Goal: Task Accomplishment & Management: Use online tool/utility

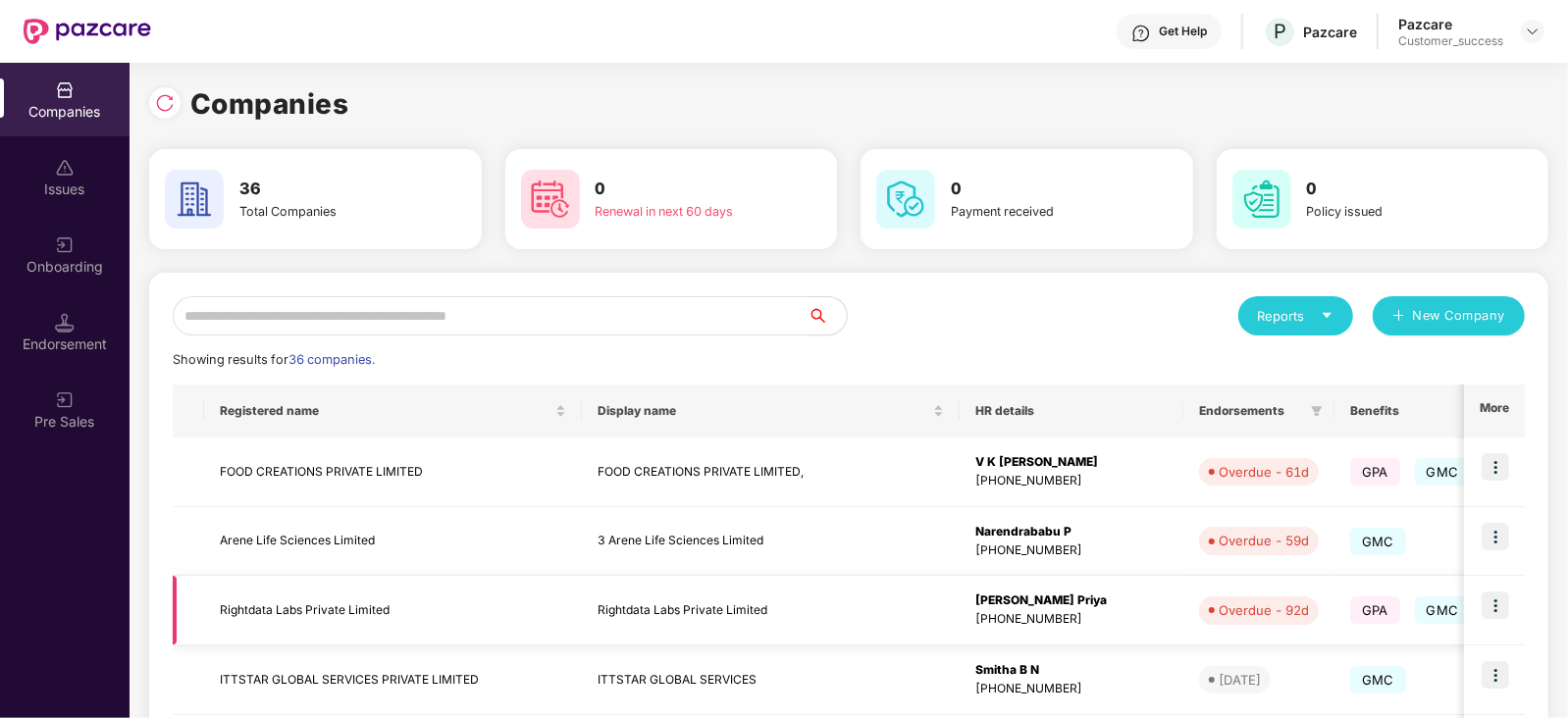
click at [1500, 610] on img at bounding box center [1495, 605] width 28 height 28
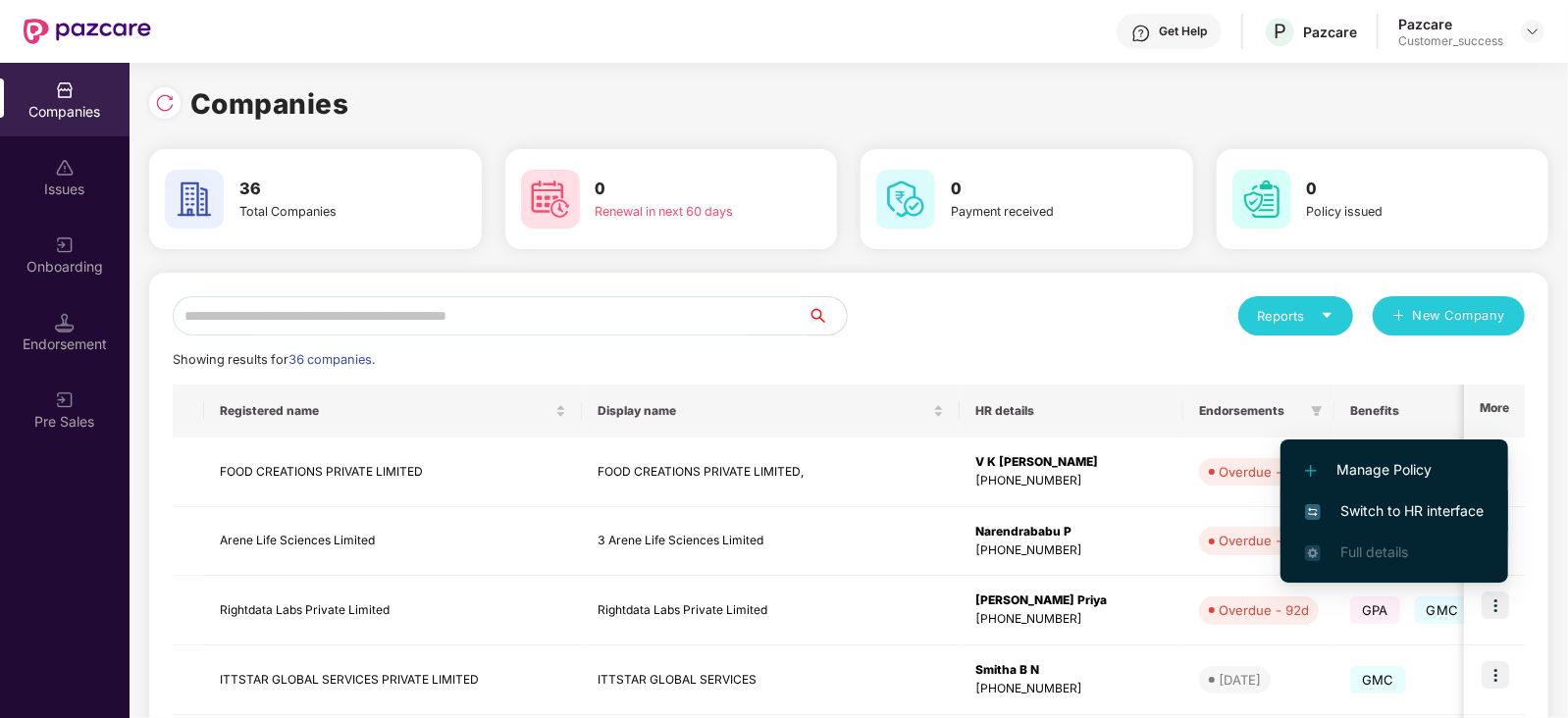
click at [1414, 502] on span "Switch to HR interface" at bounding box center [1394, 511] width 179 height 22
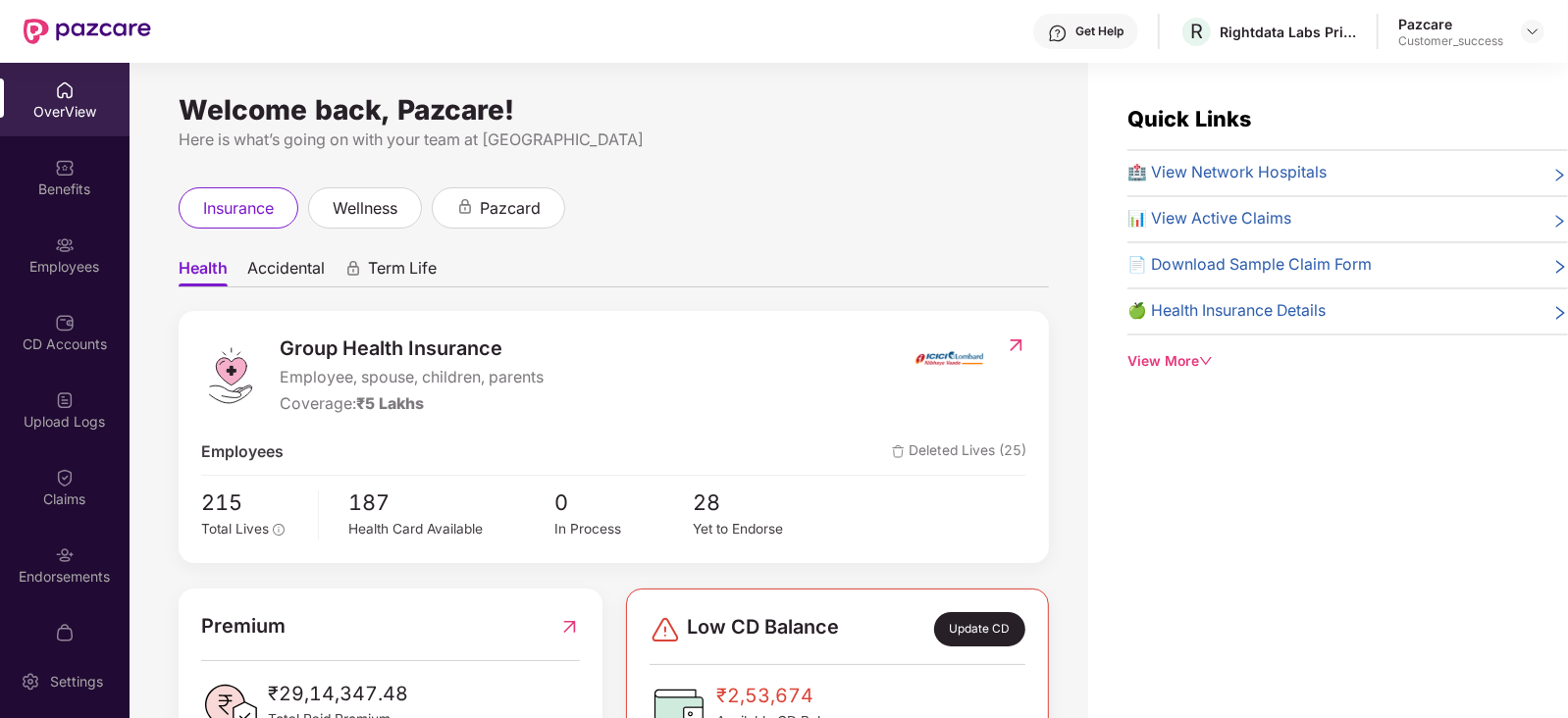
click at [68, 254] on div "Employees" at bounding box center [65, 254] width 129 height 73
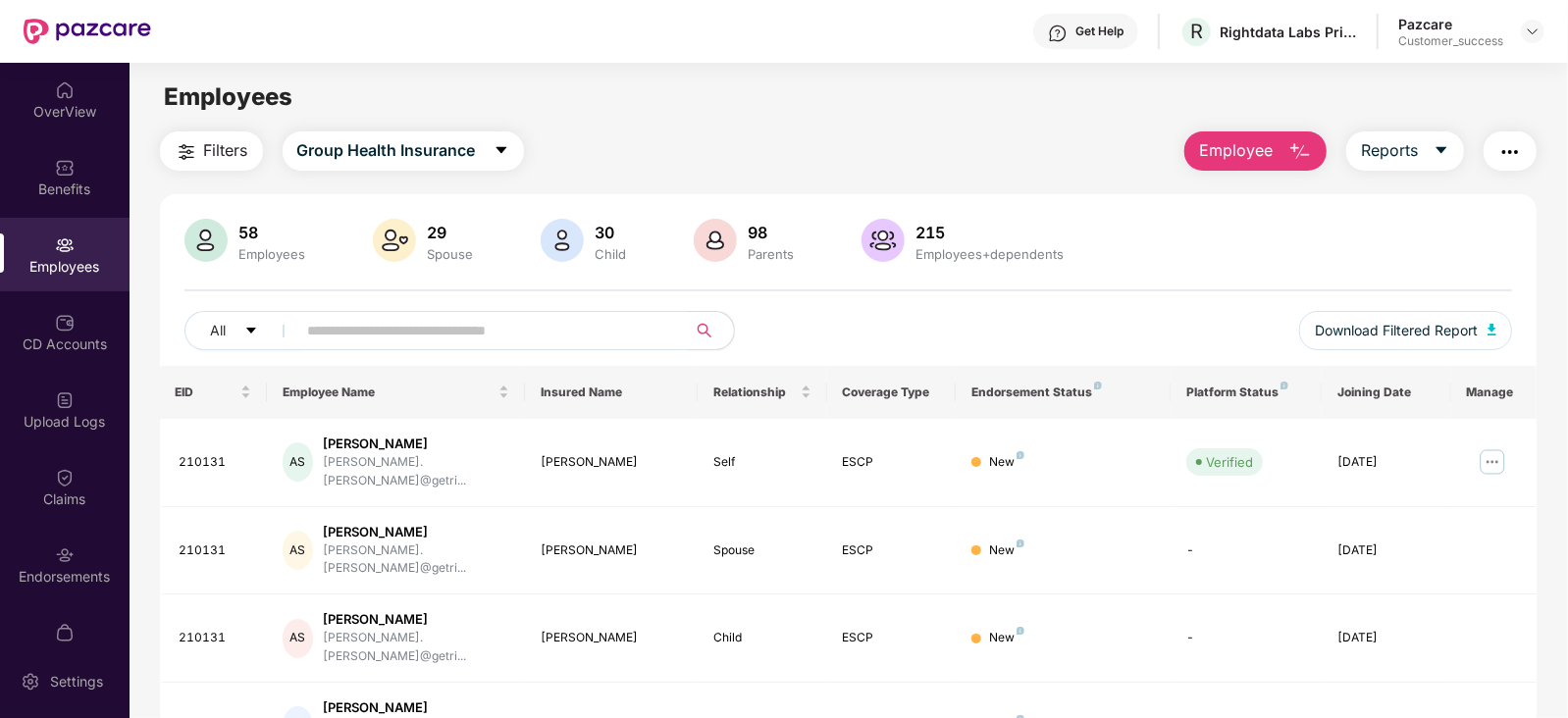
click at [431, 319] on input "text" at bounding box center [484, 331] width 352 height 30
paste input "******"
type input "******"
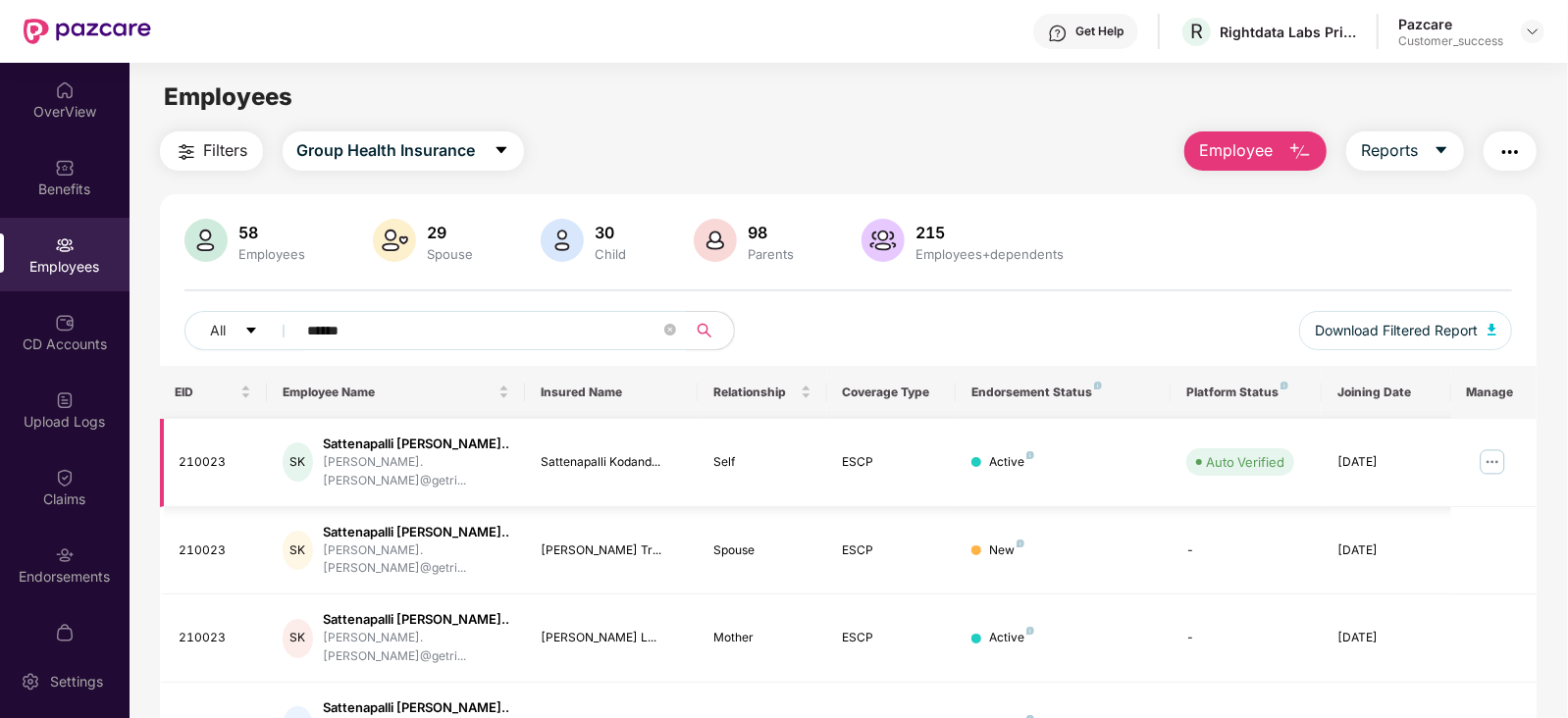
click at [1488, 450] on img at bounding box center [1492, 462] width 32 height 32
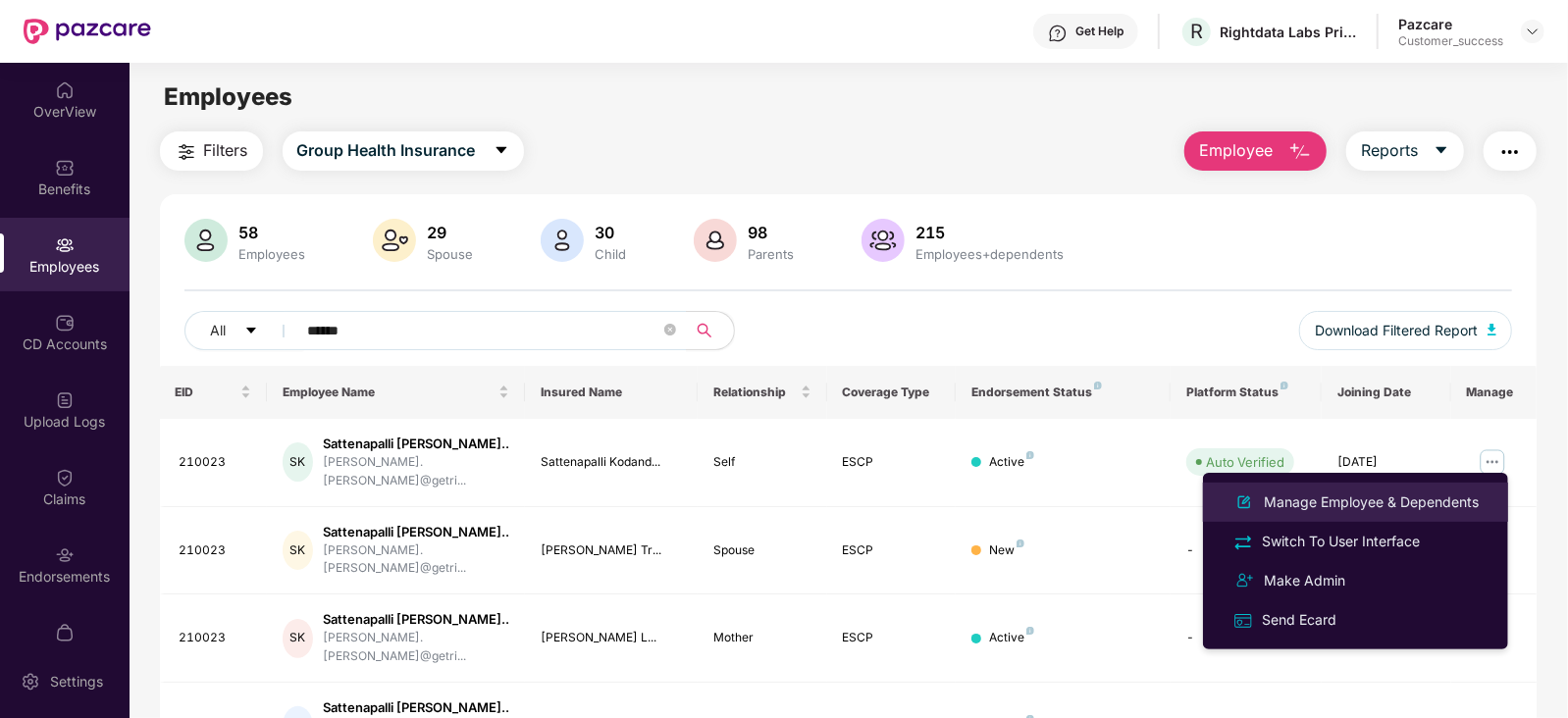
click at [1381, 494] on div "Manage Employee & Dependents" at bounding box center [1371, 503] width 223 height 22
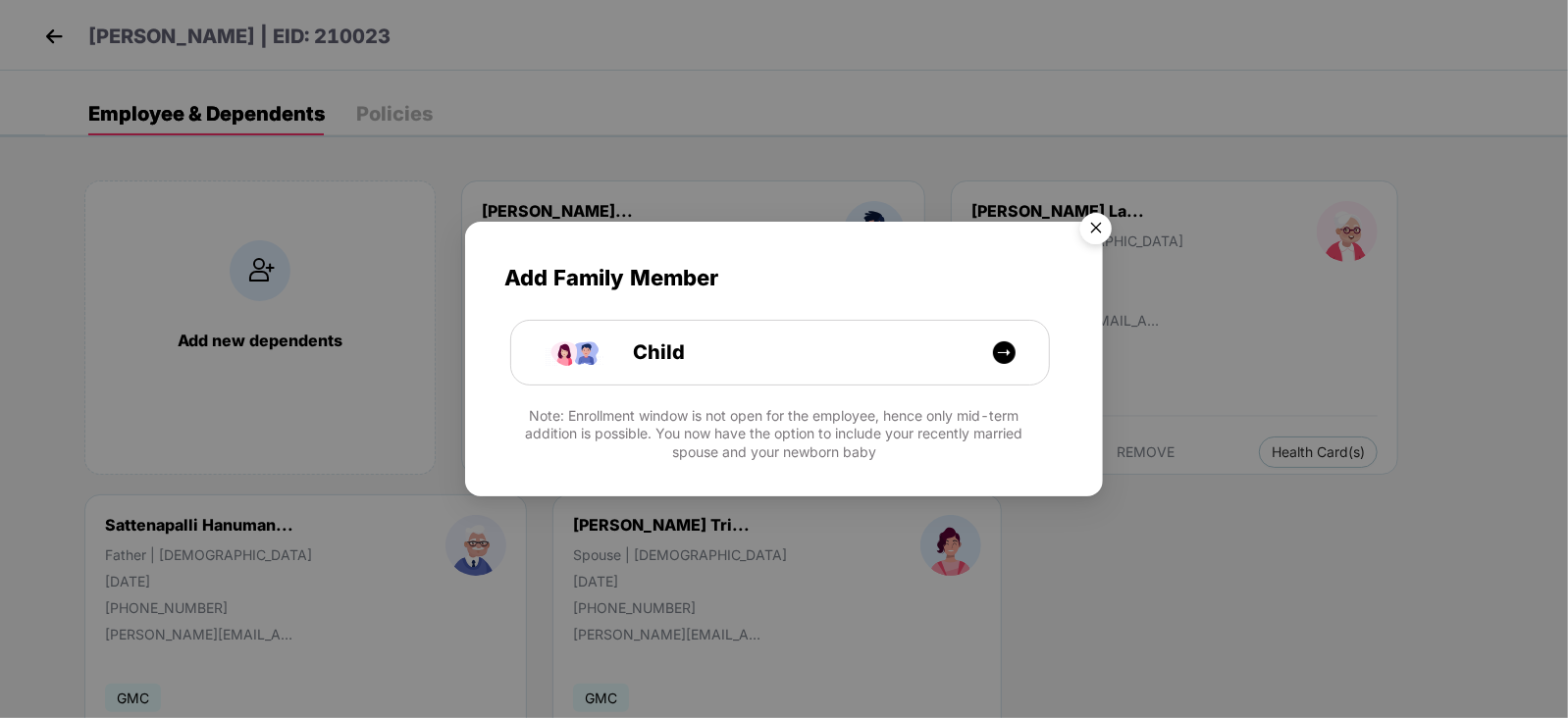
click at [1094, 220] on img "Close" at bounding box center [1095, 230] width 55 height 55
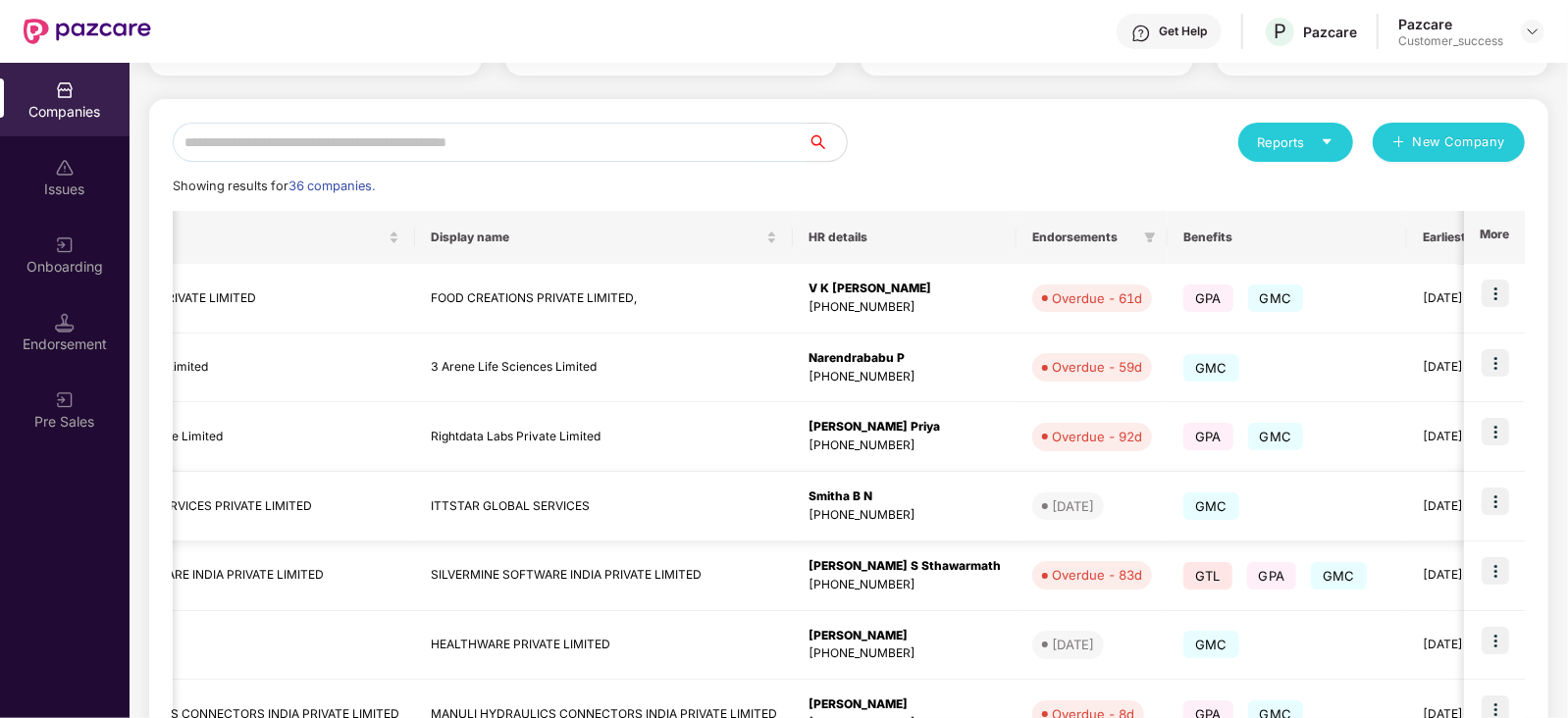
scroll to position [173, 0]
click at [873, 374] on div "[PHONE_NUMBER]" at bounding box center [905, 377] width 193 height 19
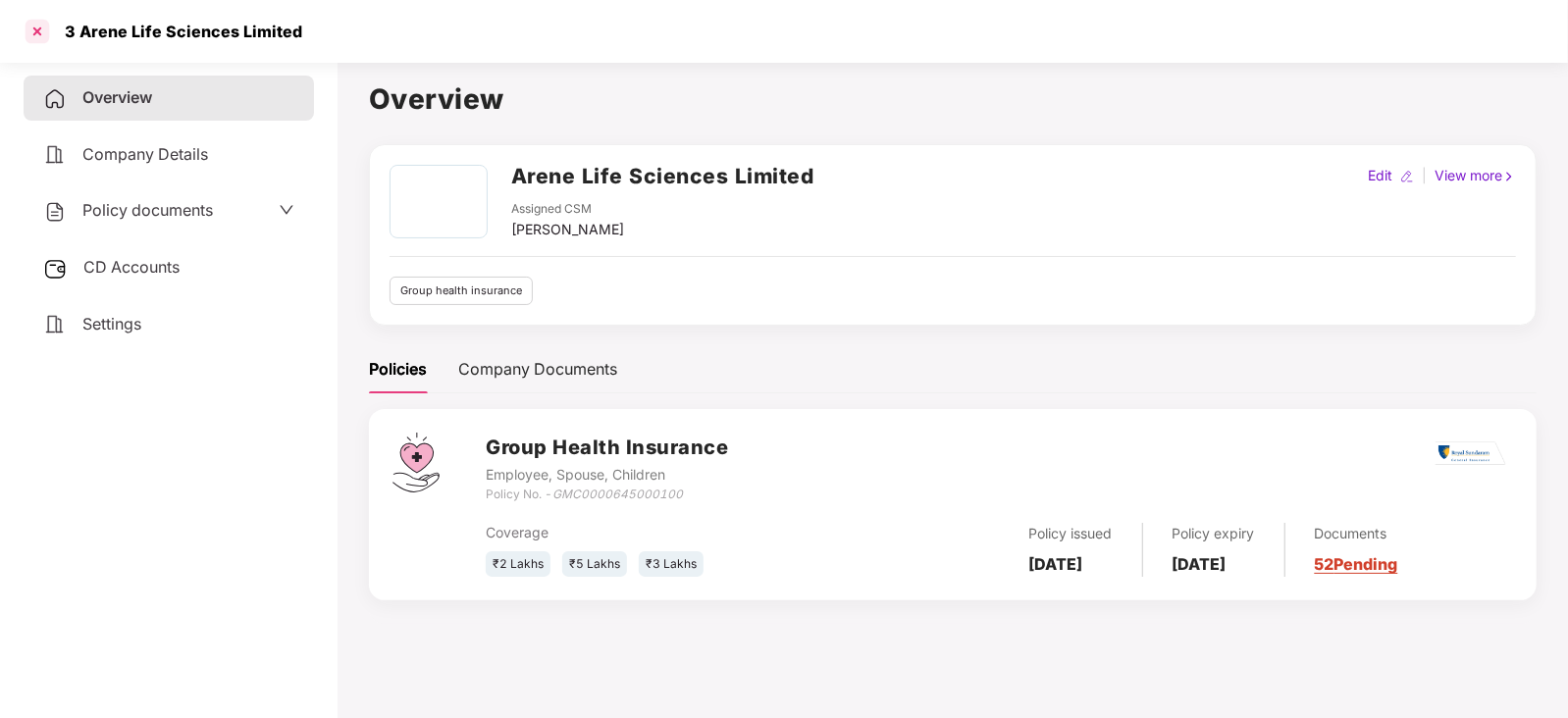
click at [39, 36] on div at bounding box center [38, 32] width 32 height 32
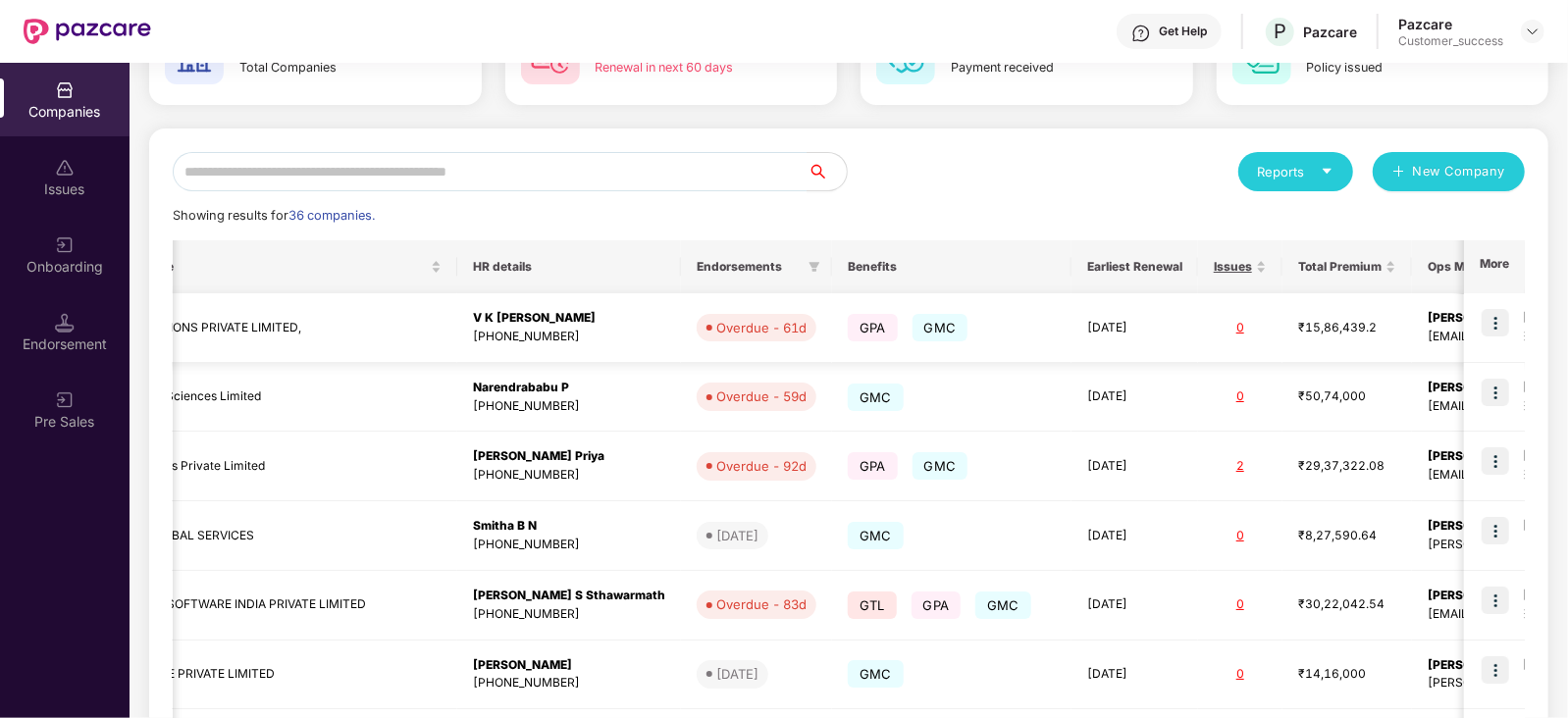
scroll to position [0, 616]
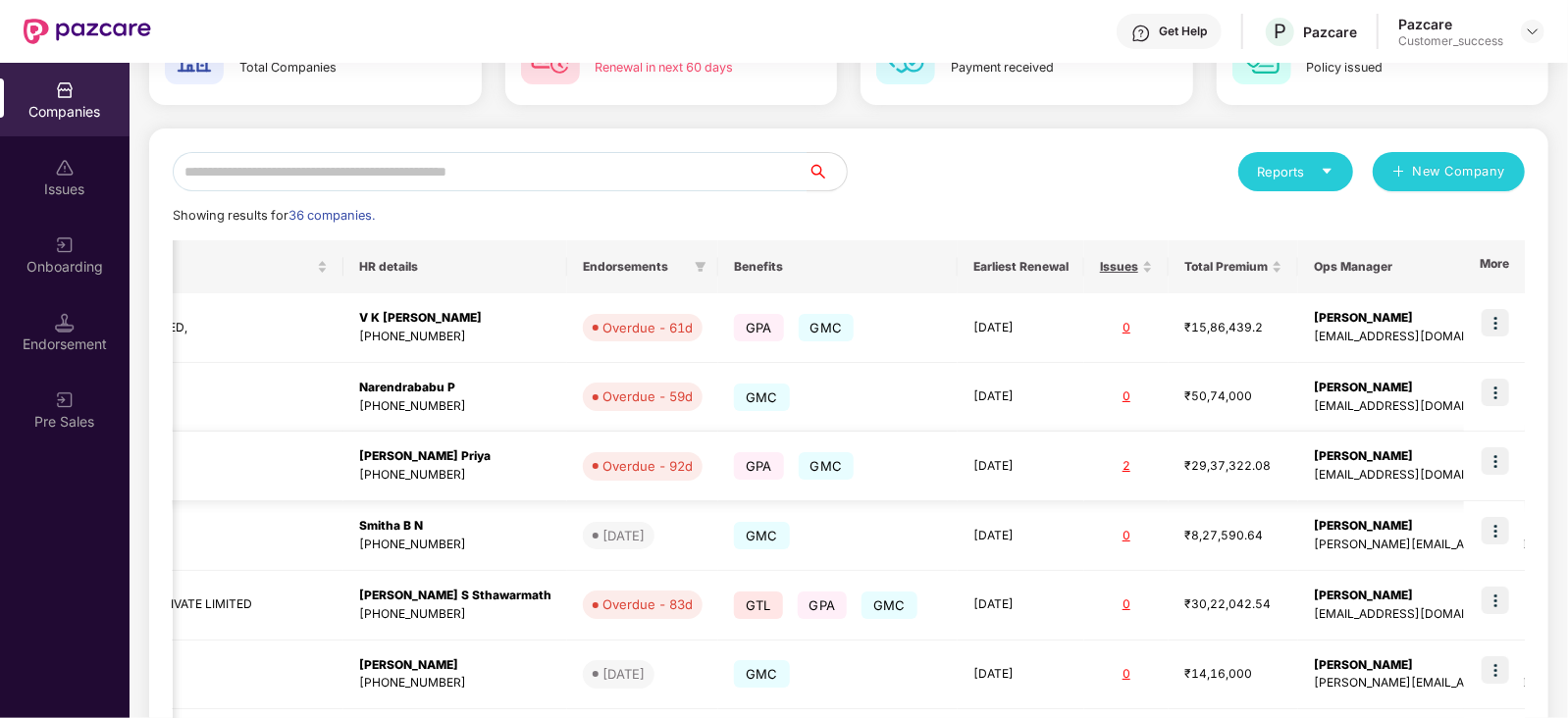
click at [427, 458] on div "[PERSON_NAME] Priya" at bounding box center [455, 456] width 193 height 19
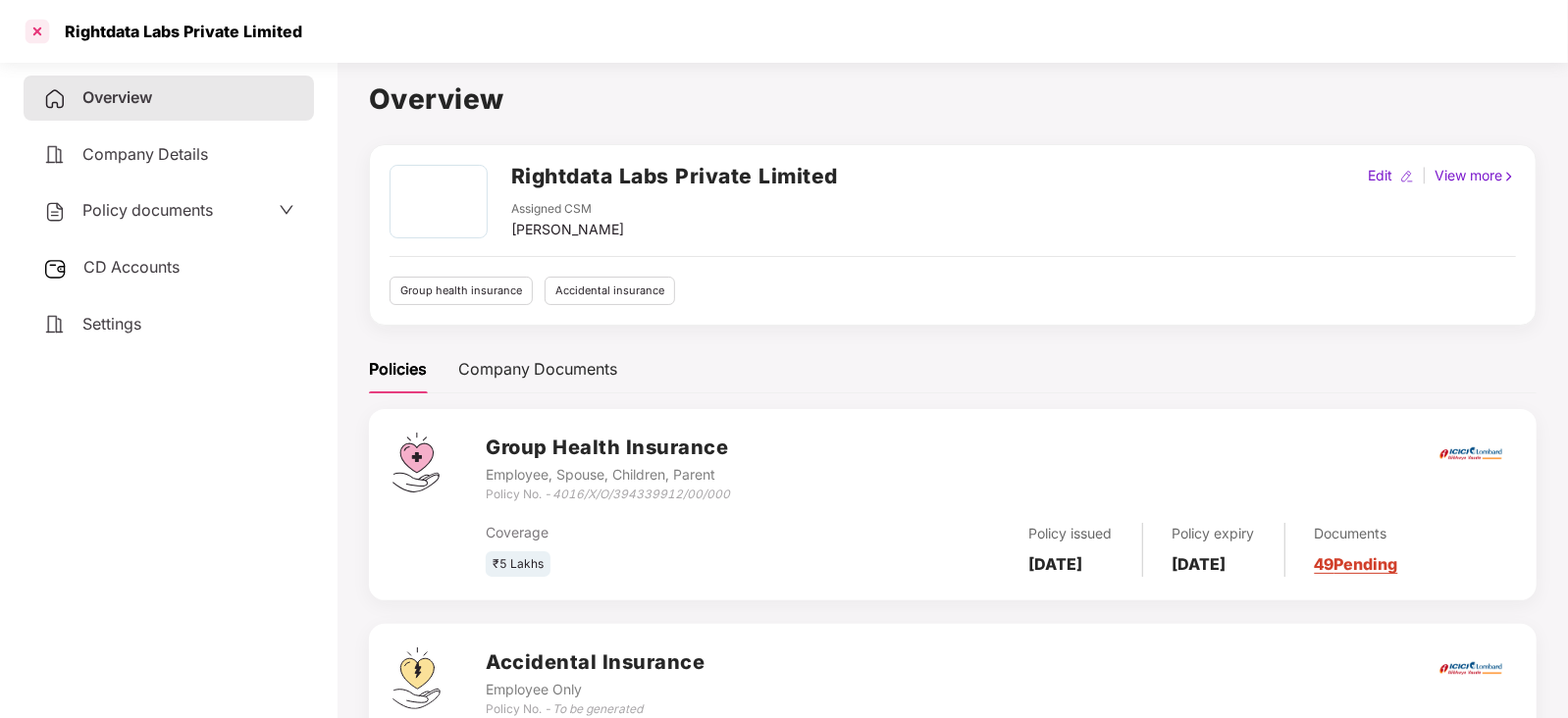
click at [41, 37] on div at bounding box center [38, 32] width 32 height 32
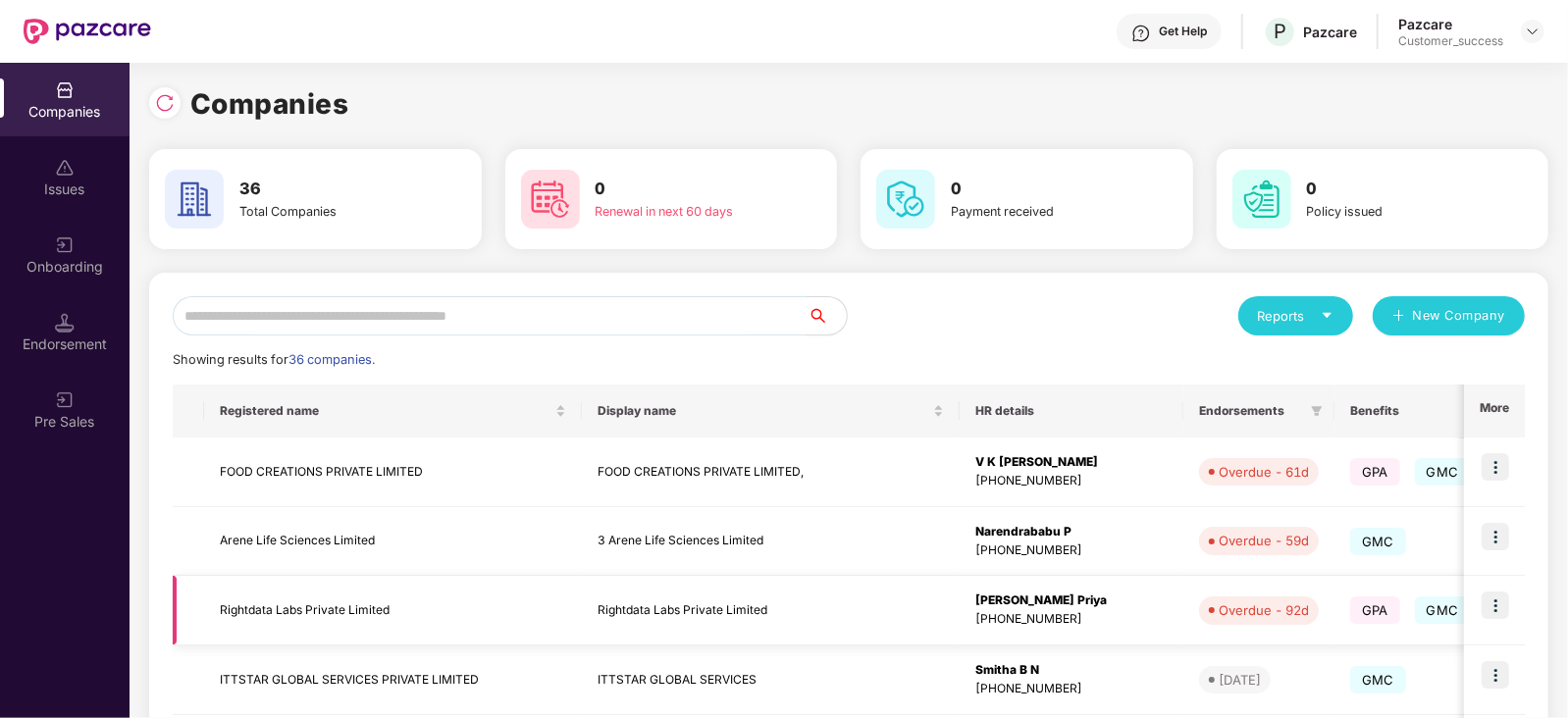
click at [1501, 603] on img at bounding box center [1495, 605] width 28 height 28
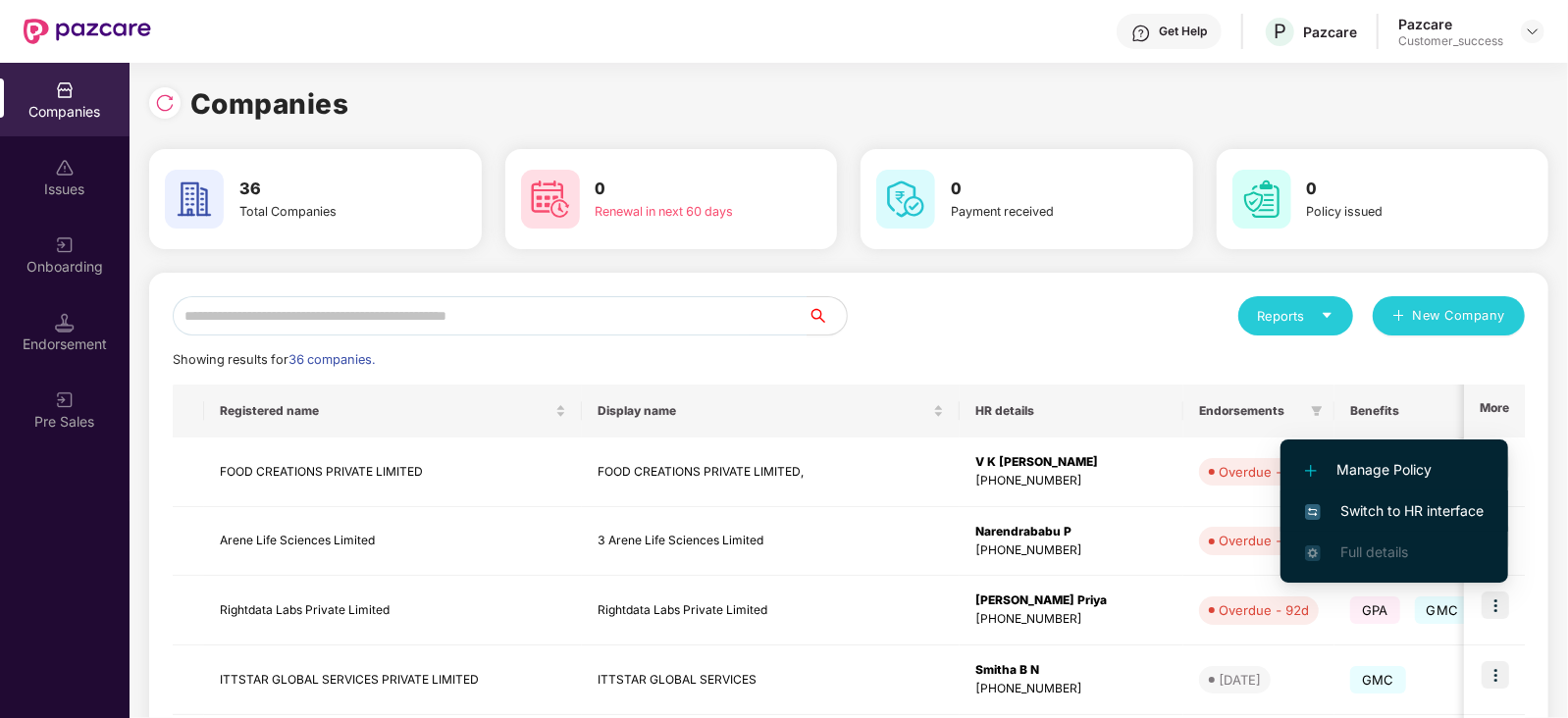
click at [1438, 506] on span "Switch to HR interface" at bounding box center [1394, 511] width 179 height 22
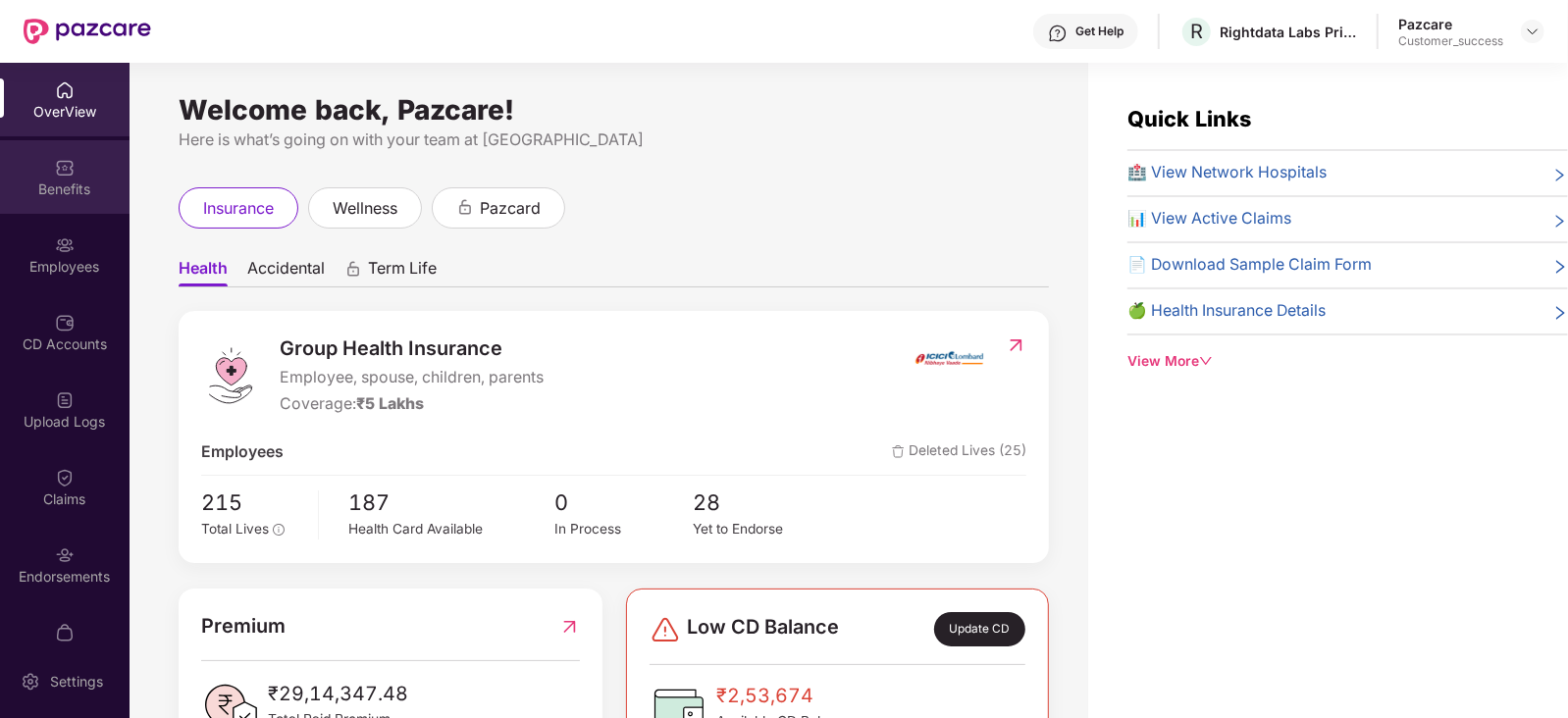
click at [59, 186] on div "Benefits" at bounding box center [65, 190] width 129 height 20
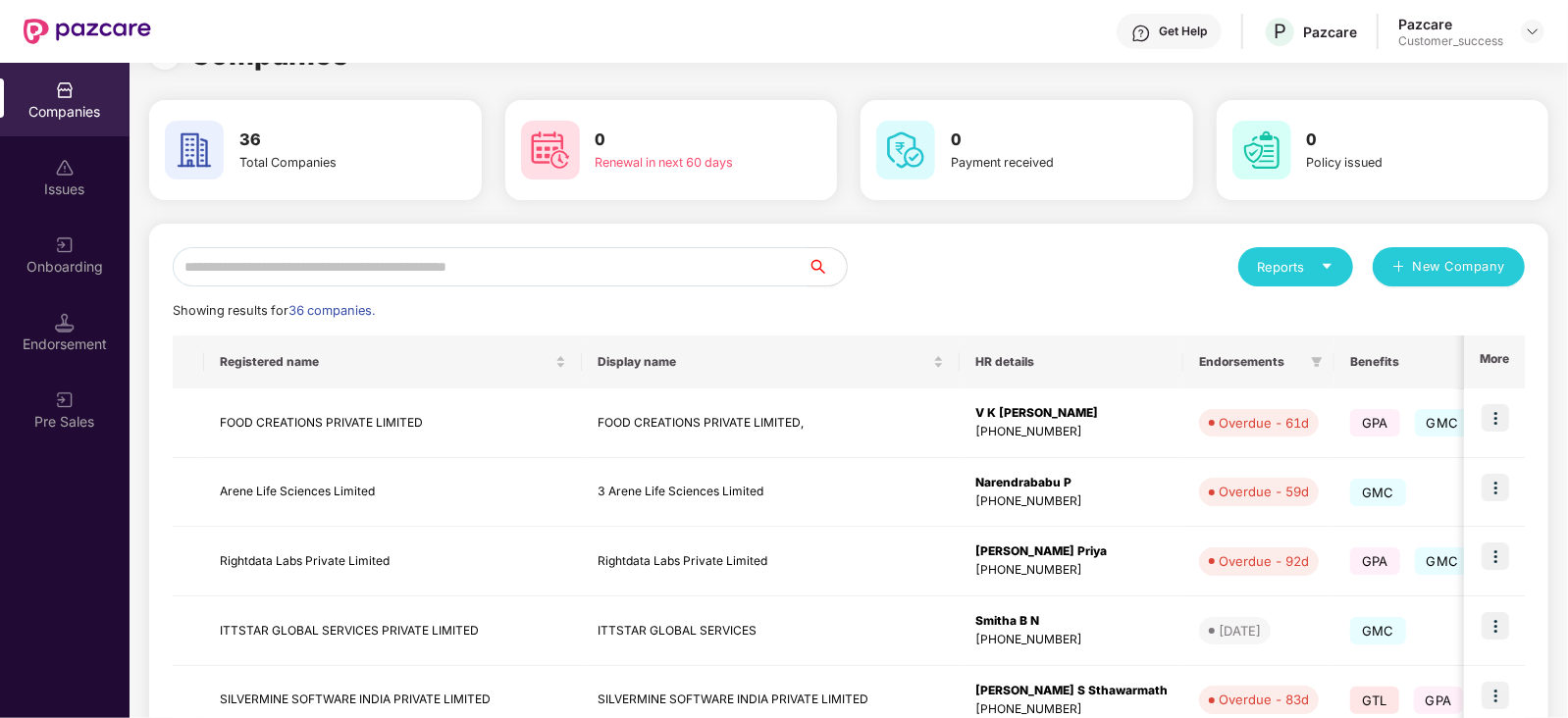
scroll to position [0, 0]
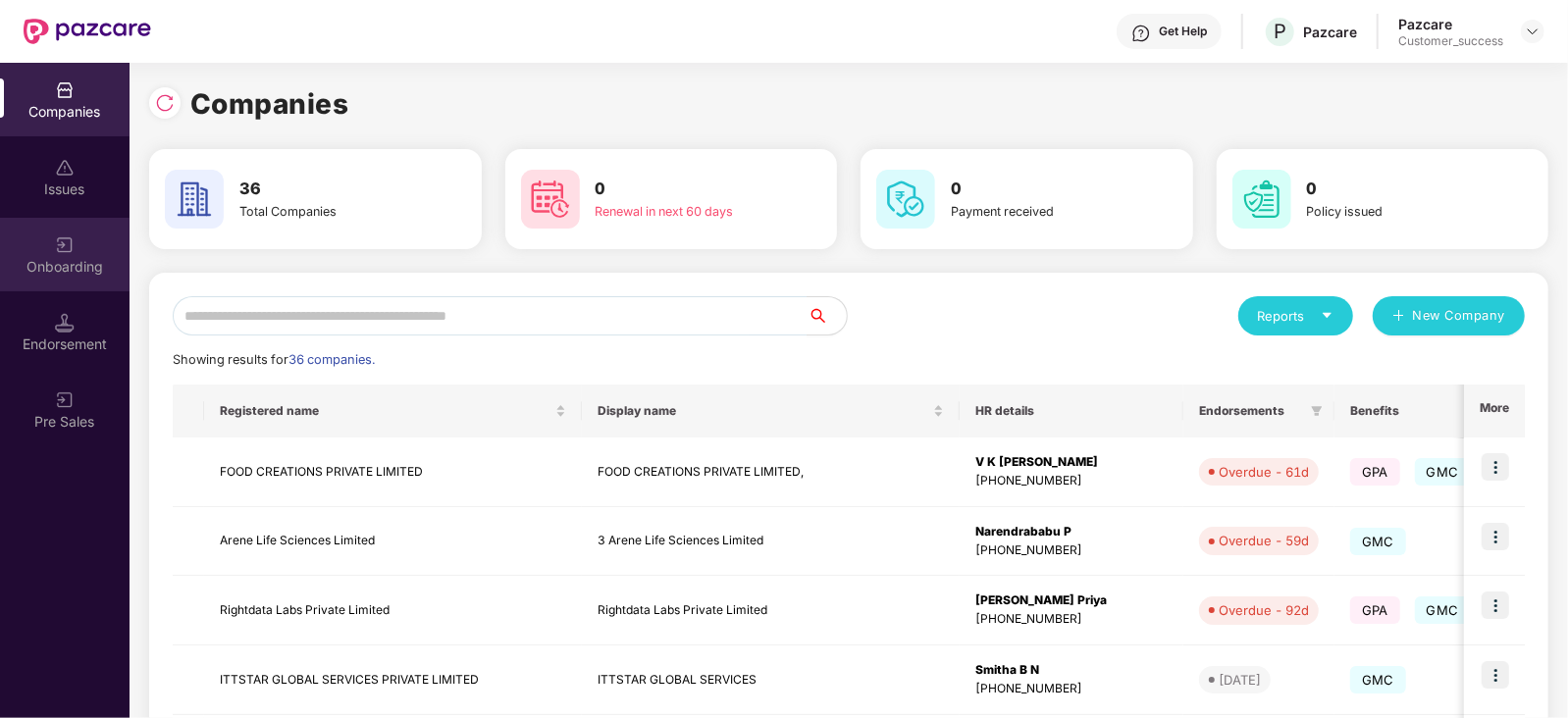
click at [73, 260] on div "Onboarding" at bounding box center [65, 267] width 129 height 20
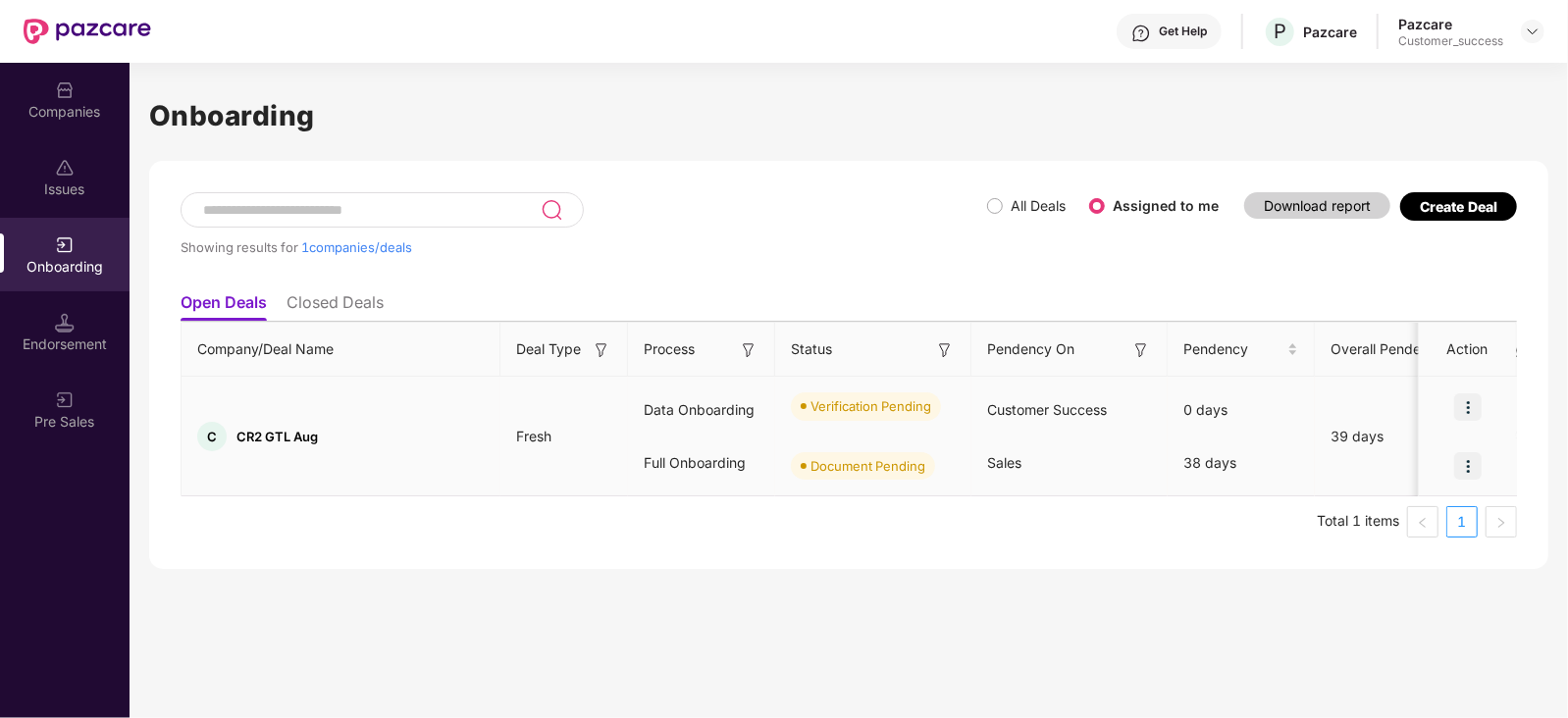
click at [1468, 404] on img at bounding box center [1468, 407] width 28 height 28
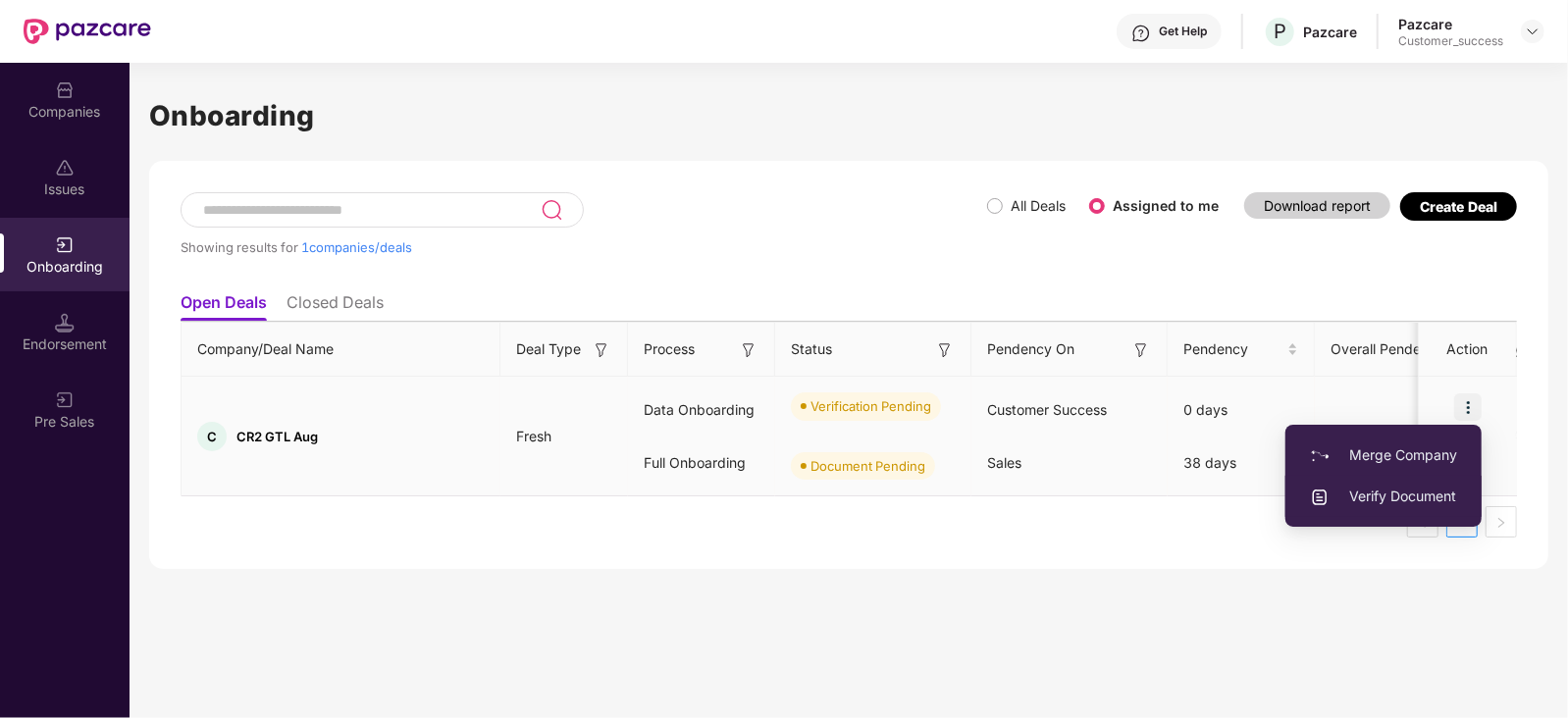
click at [1386, 498] on span "Verify Document" at bounding box center [1383, 497] width 147 height 22
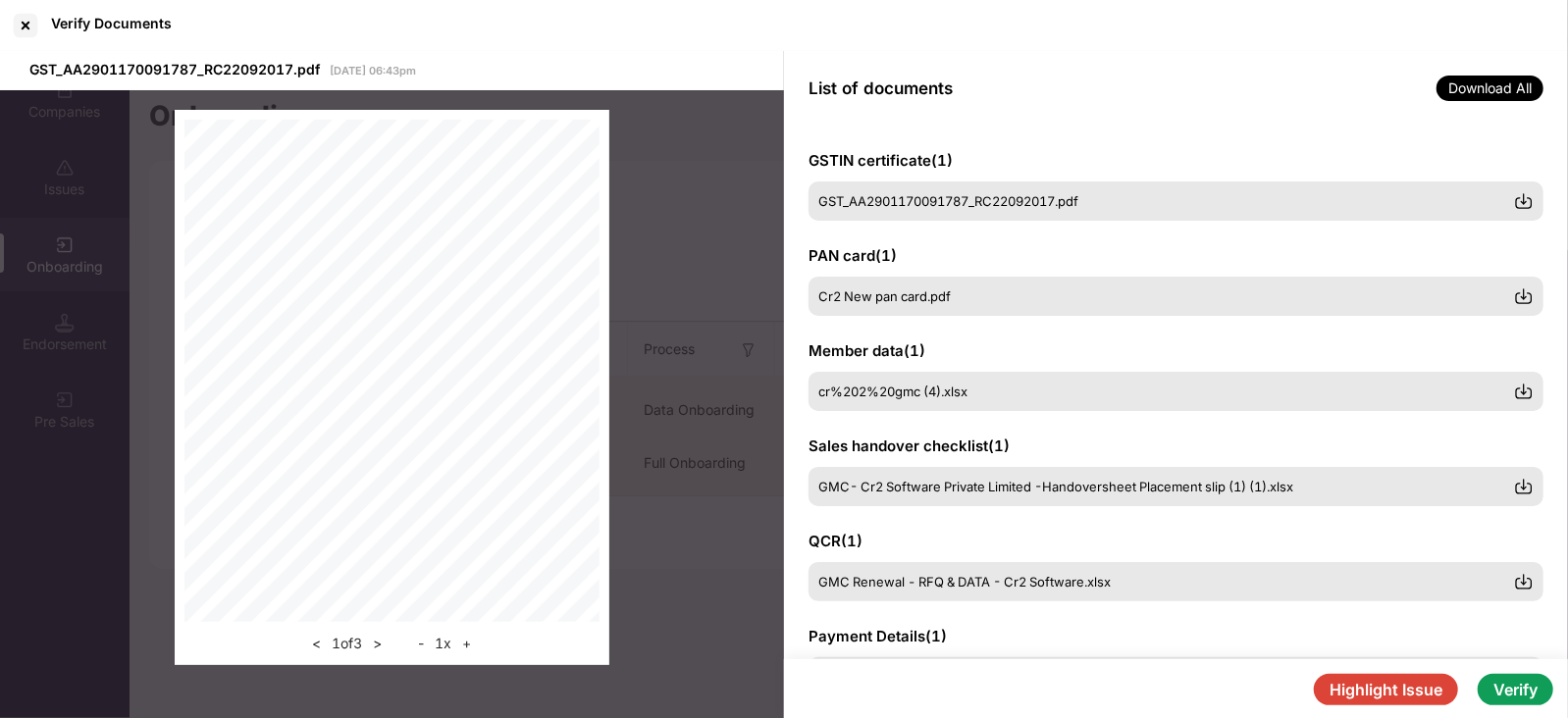
click at [1527, 699] on button "Verify" at bounding box center [1515, 689] width 76 height 32
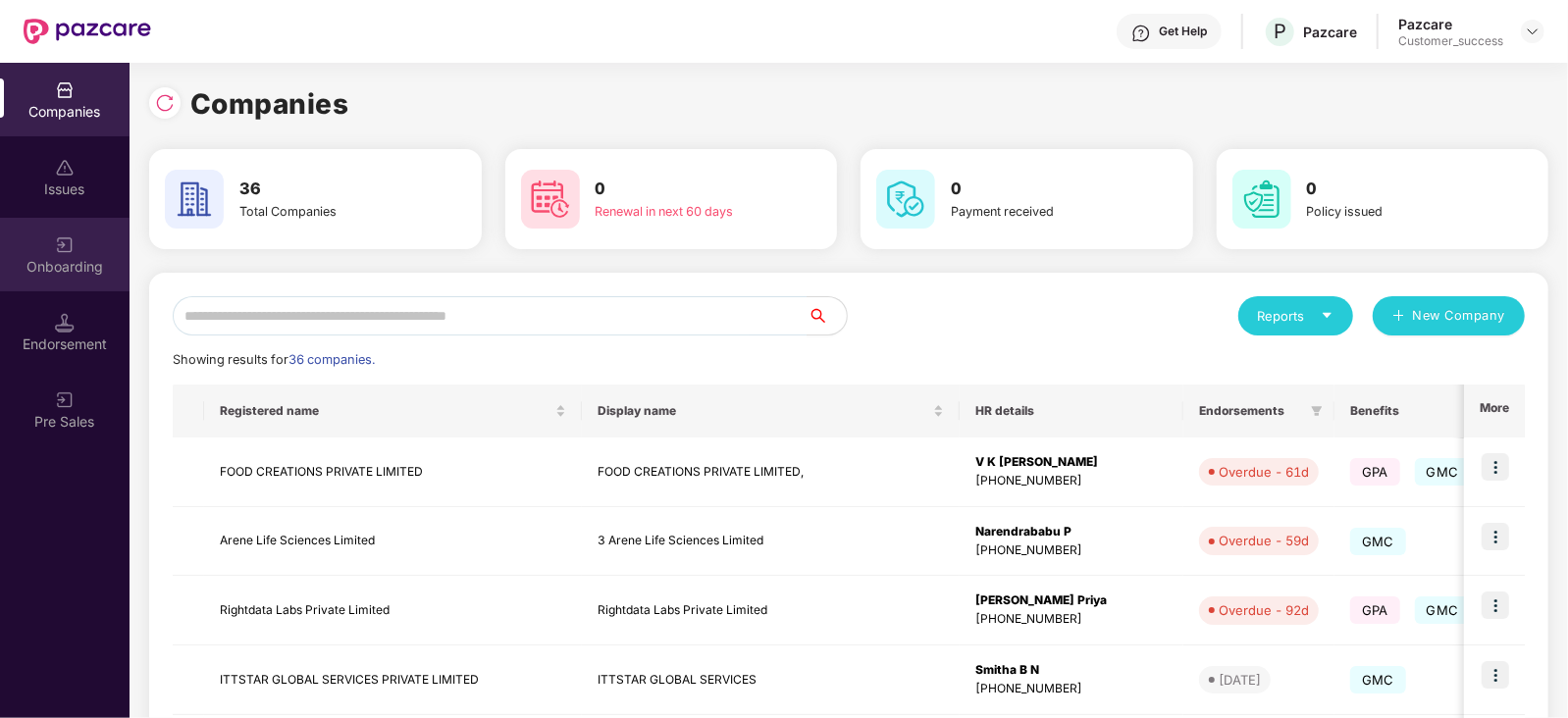
click at [63, 238] on img at bounding box center [65, 245] width 20 height 20
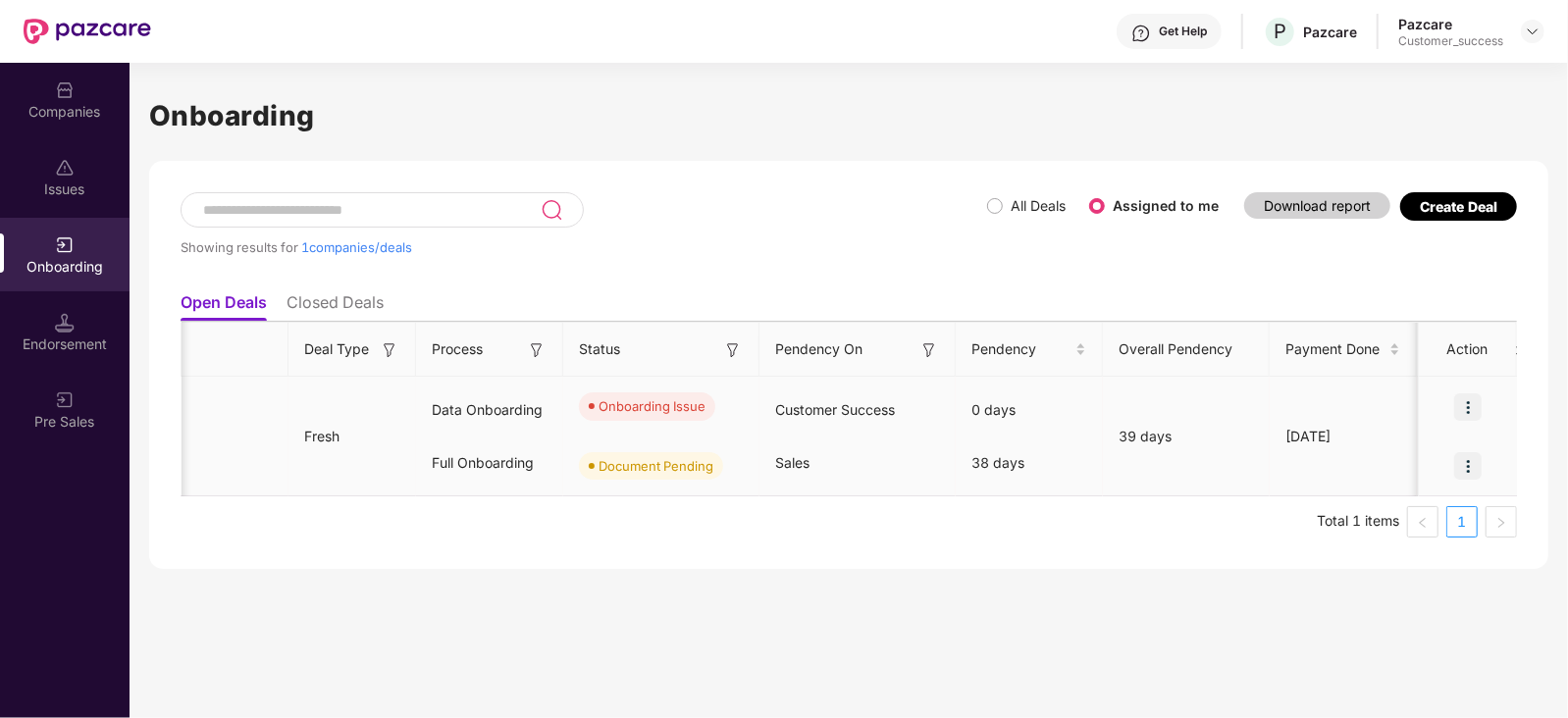
scroll to position [0, 215]
click at [1472, 404] on img at bounding box center [1468, 407] width 28 height 28
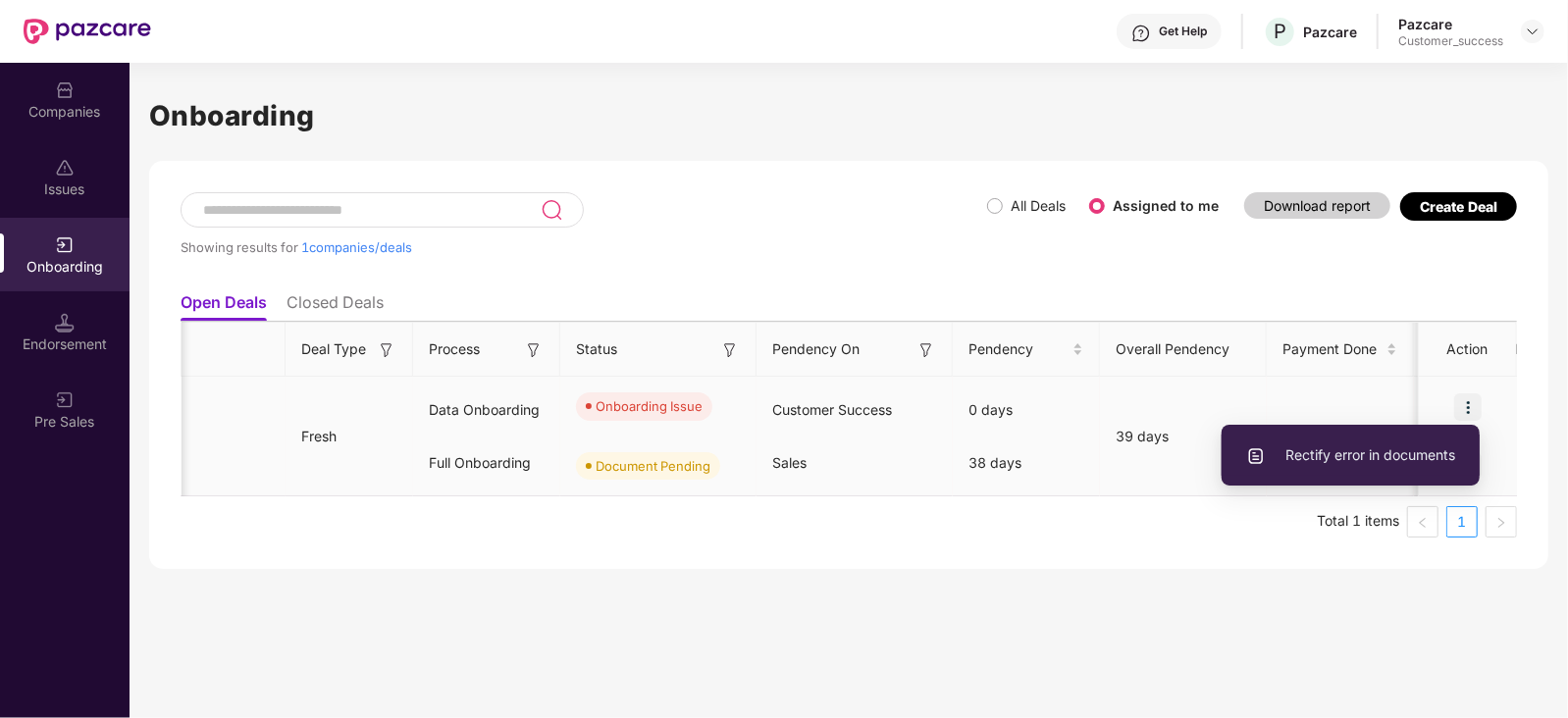
click at [1407, 461] on span "Rectify error in documents" at bounding box center [1350, 455] width 209 height 22
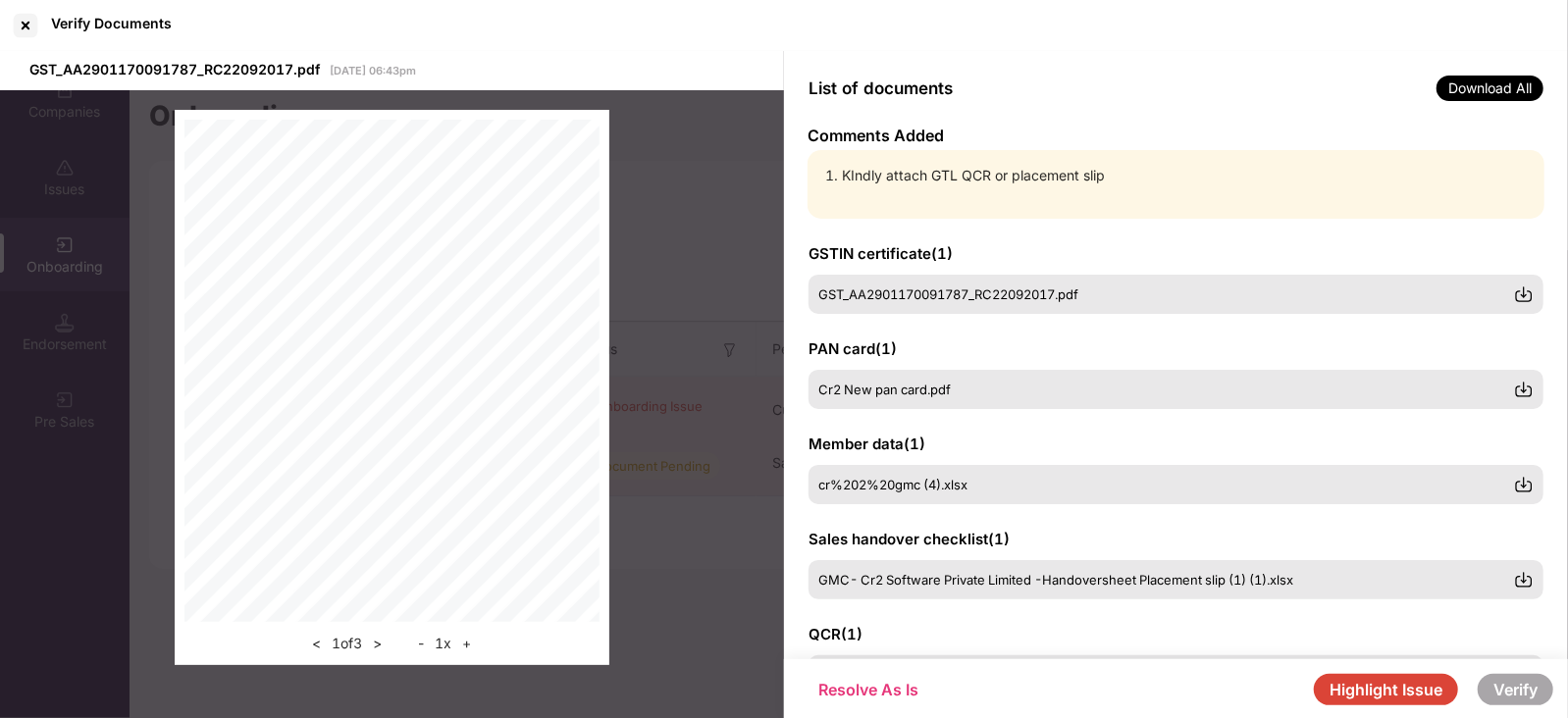
click at [1390, 685] on button "Highlight Issue" at bounding box center [1385, 689] width 144 height 32
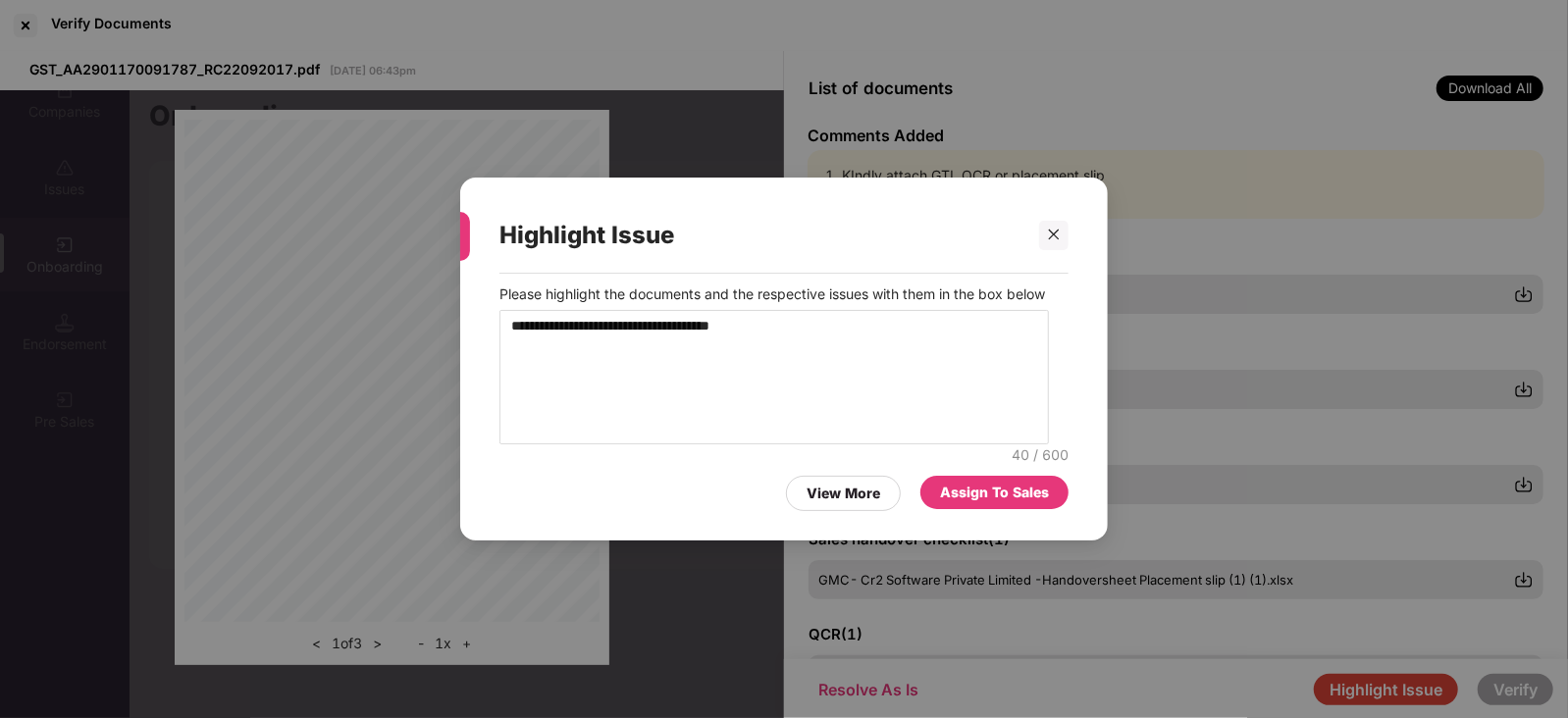
click at [1011, 502] on div "Assign To Sales" at bounding box center [995, 493] width 109 height 22
